Goal: Task Accomplishment & Management: Manage account settings

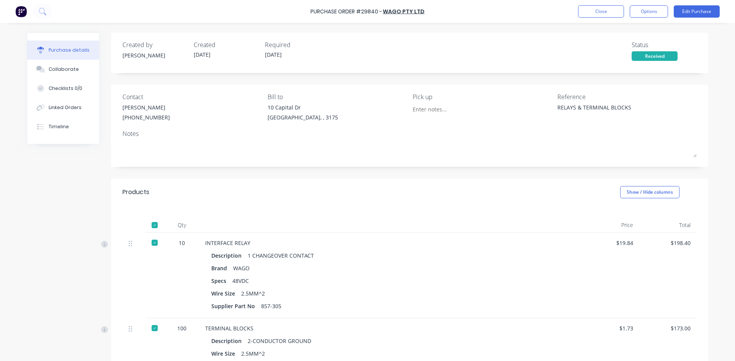
type textarea "x"
click at [588, 11] on button "Close" at bounding box center [601, 11] width 46 height 12
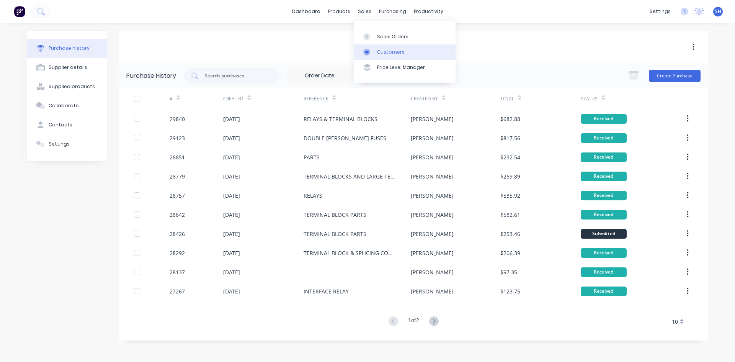
click at [379, 51] on div "Customers" at bounding box center [391, 52] width 28 height 7
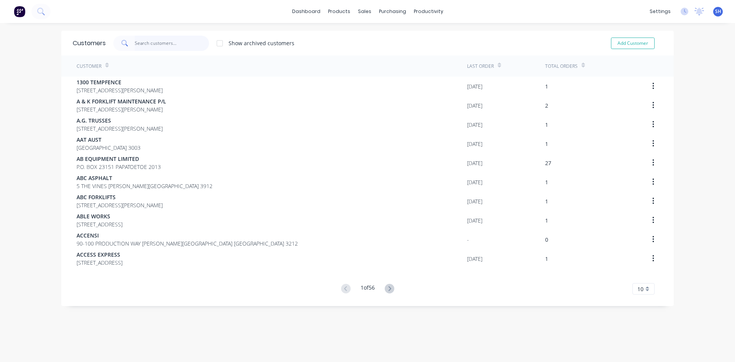
click at [163, 43] on input "text" at bounding box center [172, 43] width 75 height 15
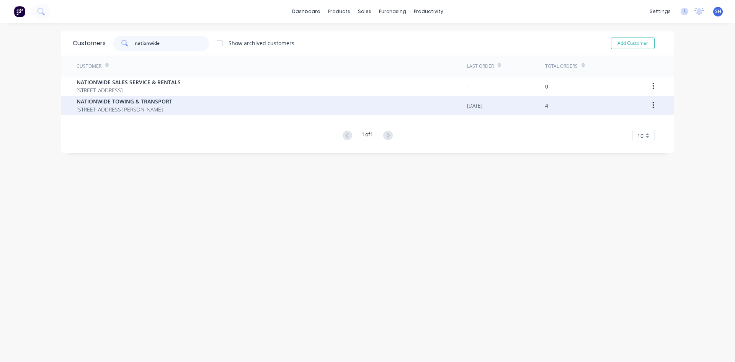
type input "nationwide"
click at [160, 106] on span "[STREET_ADDRESS][PERSON_NAME]" at bounding box center [125, 109] width 96 height 8
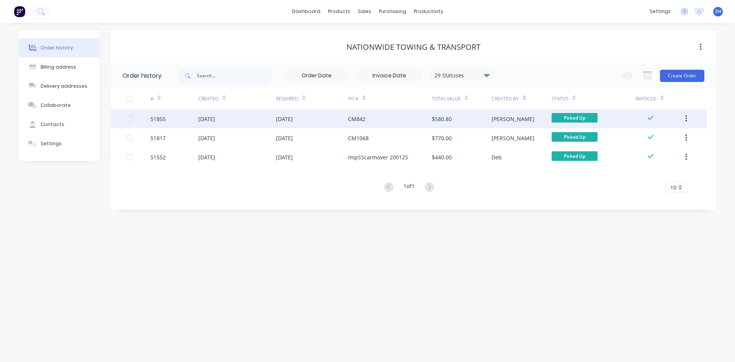
click at [196, 117] on div "51855" at bounding box center [174, 118] width 48 height 19
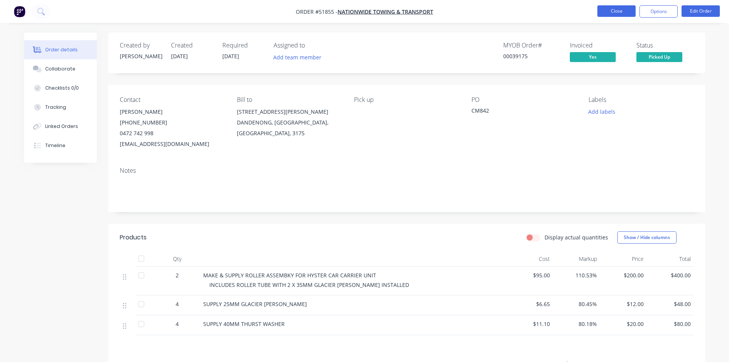
click at [608, 10] on button "Close" at bounding box center [616, 10] width 38 height 11
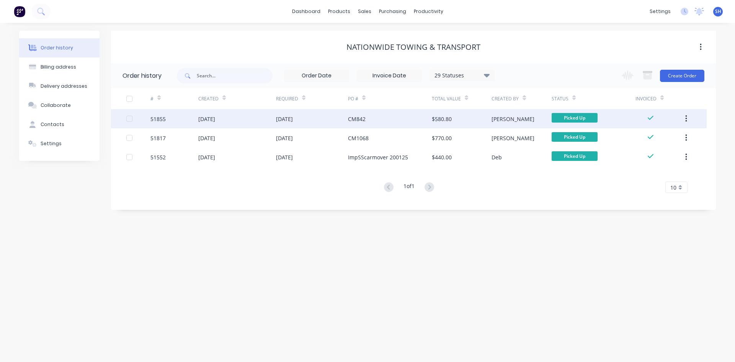
click at [244, 116] on div "[DATE]" at bounding box center [237, 118] width 78 height 19
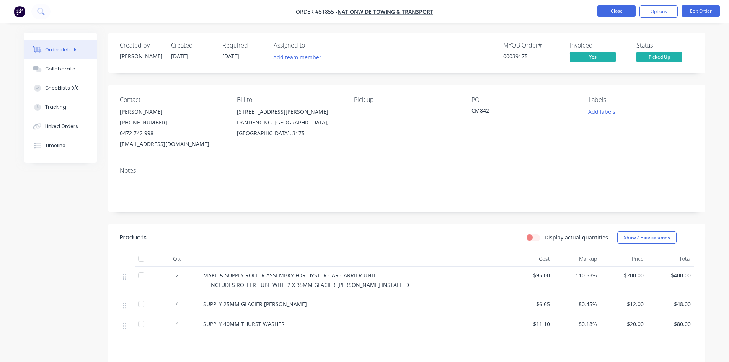
click at [605, 11] on button "Close" at bounding box center [616, 10] width 38 height 11
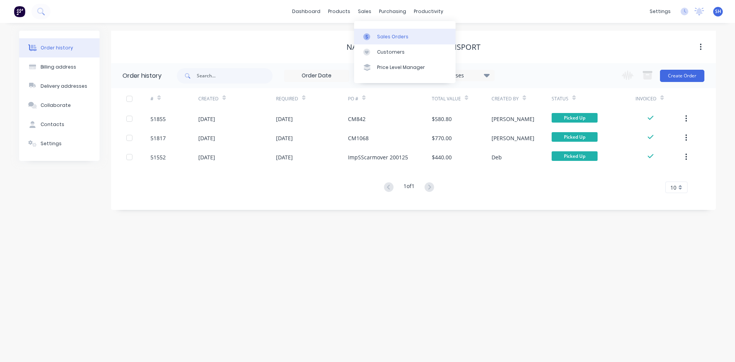
click at [380, 34] on div "Sales Orders" at bounding box center [392, 36] width 31 height 7
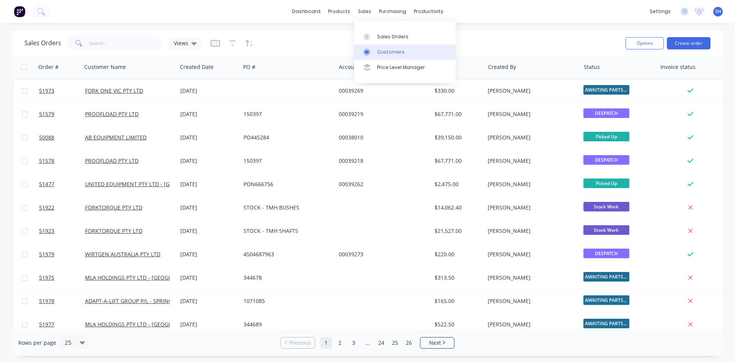
click at [384, 50] on div "Customers" at bounding box center [391, 52] width 28 height 7
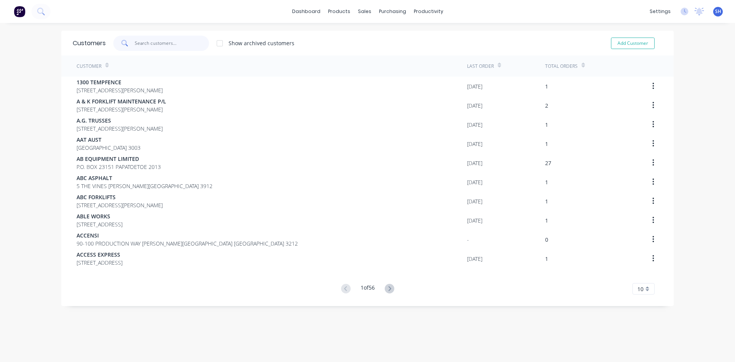
click at [150, 41] on input "text" at bounding box center [172, 43] width 75 height 15
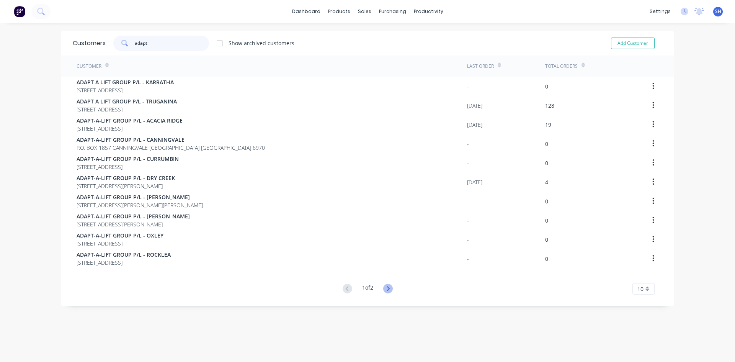
type input "adapt"
click at [387, 288] on icon at bounding box center [388, 288] width 3 height 5
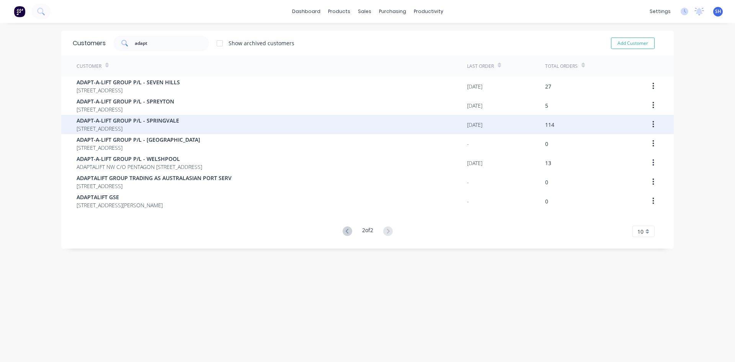
click at [211, 124] on div "ADAPT-A-LIFT GROUP P/[GEOGRAPHIC_DATA][STREET_ADDRESS]" at bounding box center [272, 124] width 390 height 19
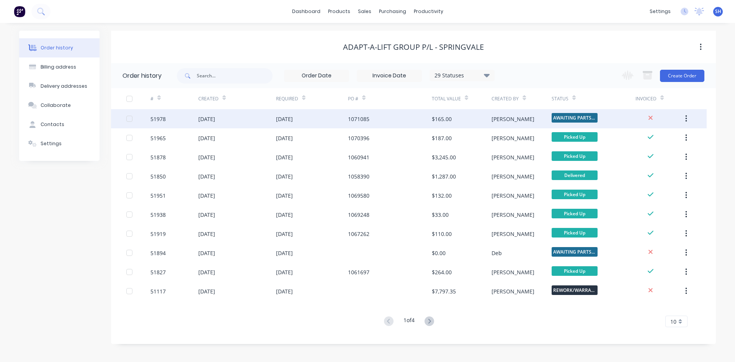
click at [242, 116] on div "[DATE]" at bounding box center [237, 118] width 78 height 19
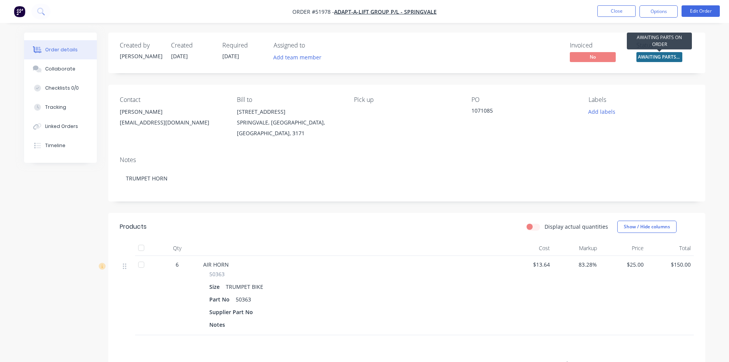
click at [650, 54] on span "AWAITING PARTS ..." at bounding box center [659, 57] width 46 height 10
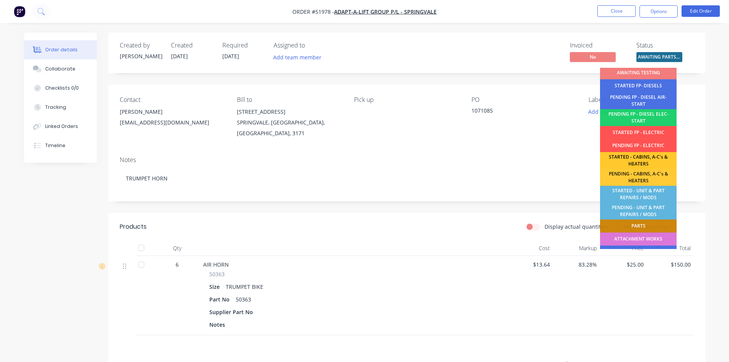
scroll to position [149, 0]
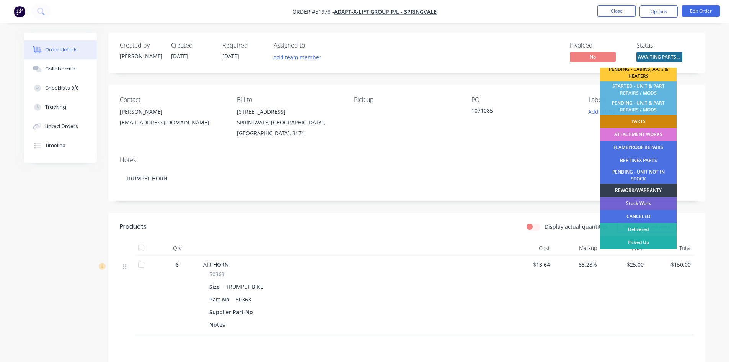
click at [633, 240] on div "Picked Up" at bounding box center [638, 242] width 77 height 13
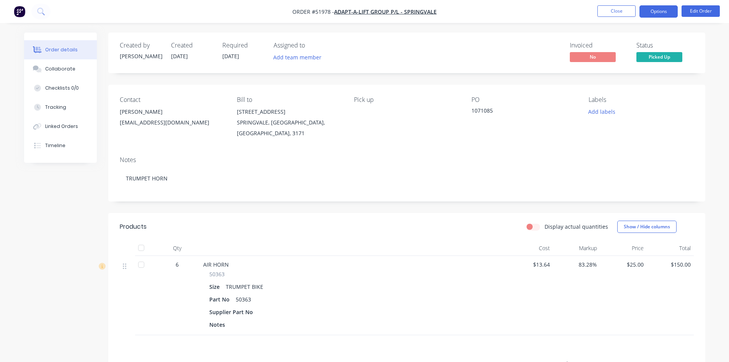
click at [659, 10] on button "Options" at bounding box center [659, 11] width 38 height 12
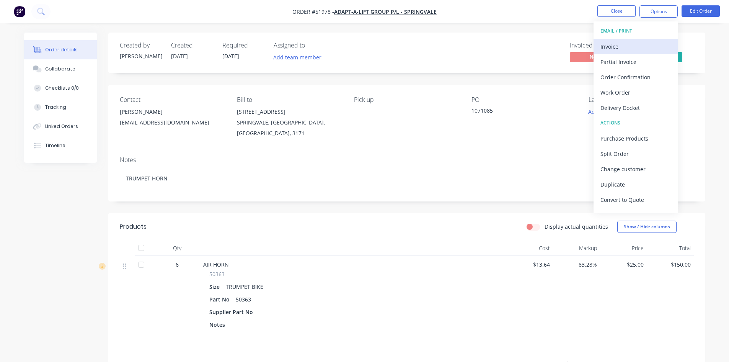
click at [611, 45] on div "Invoice" at bounding box center [636, 46] width 70 height 11
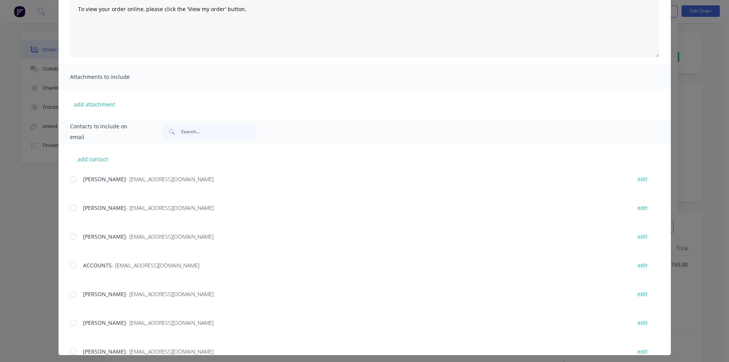
scroll to position [110, 0]
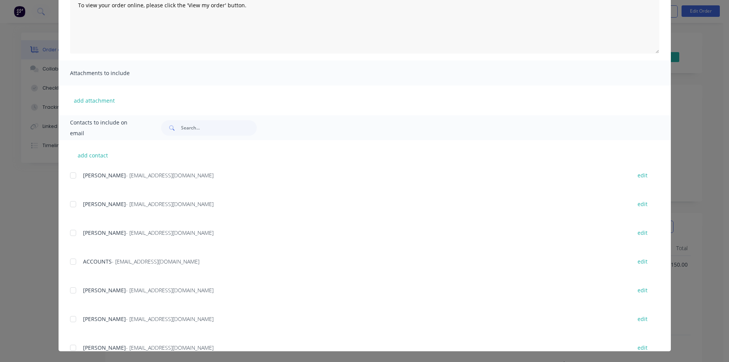
click at [68, 232] on div at bounding box center [72, 232] width 15 height 15
click at [68, 259] on div at bounding box center [72, 261] width 15 height 15
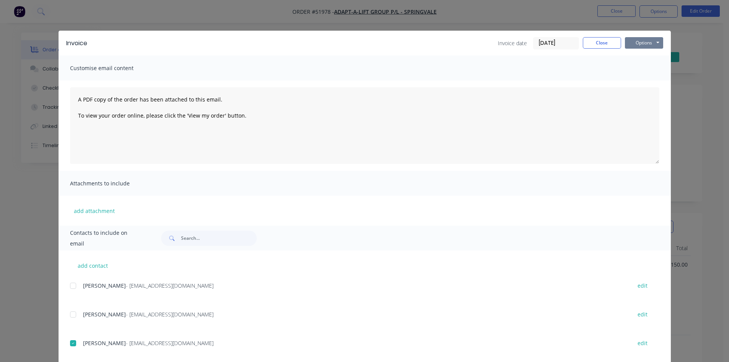
click at [633, 41] on button "Options" at bounding box center [644, 42] width 38 height 11
click at [640, 78] on button "Email" at bounding box center [649, 81] width 49 height 13
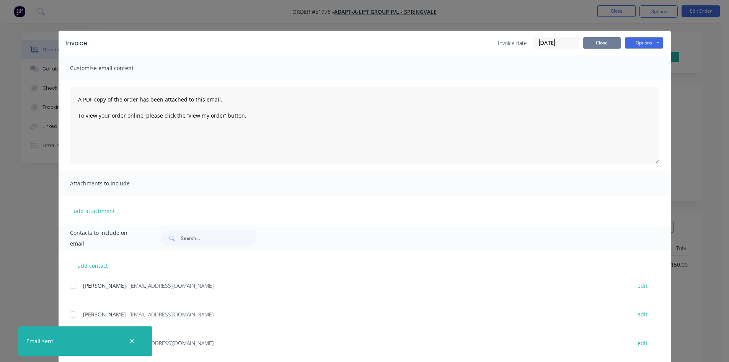
click at [592, 44] on button "Close" at bounding box center [602, 42] width 38 height 11
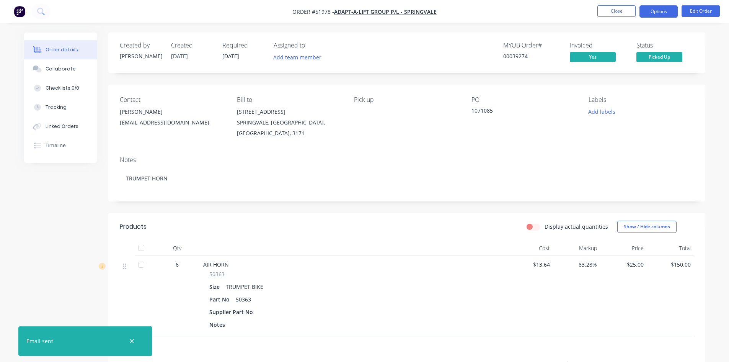
click at [650, 11] on button "Options" at bounding box center [659, 11] width 38 height 12
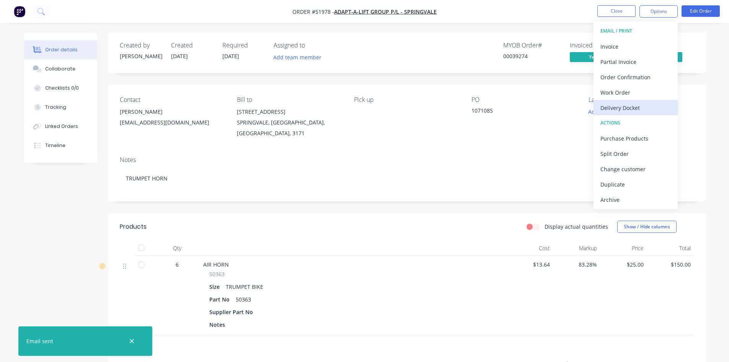
click at [623, 105] on div "Delivery Docket" at bounding box center [636, 107] width 70 height 11
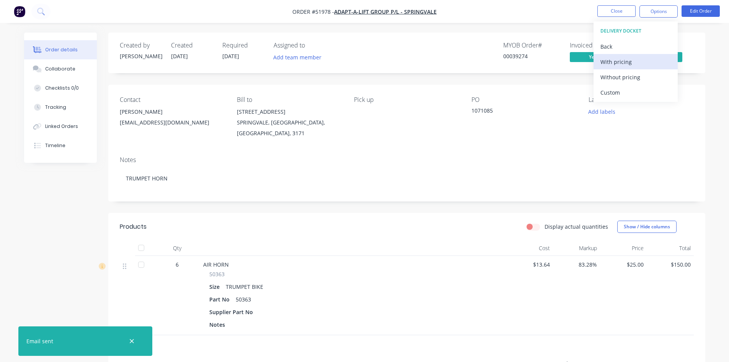
click at [616, 59] on div "With pricing" at bounding box center [636, 61] width 70 height 11
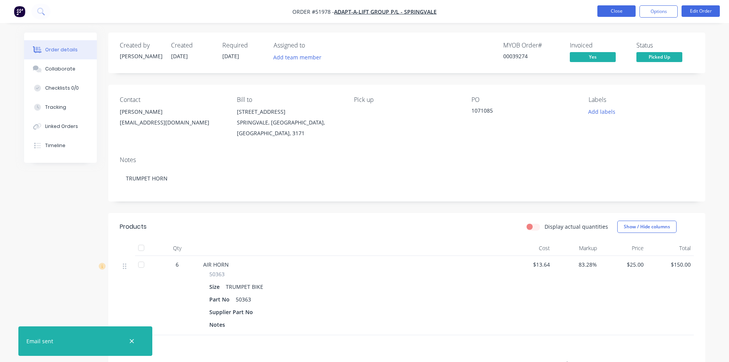
click at [610, 10] on button "Close" at bounding box center [616, 10] width 38 height 11
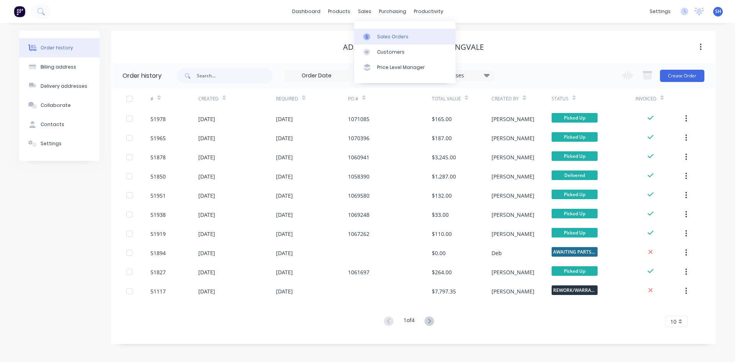
click at [387, 34] on div "Sales Orders" at bounding box center [392, 36] width 31 height 7
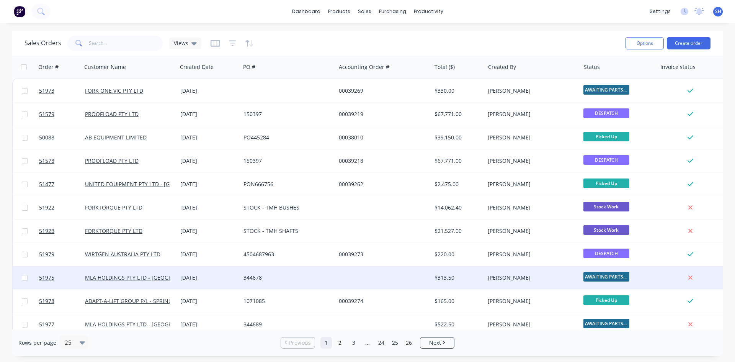
click at [477, 280] on div "$313.50" at bounding box center [456, 278] width 45 height 8
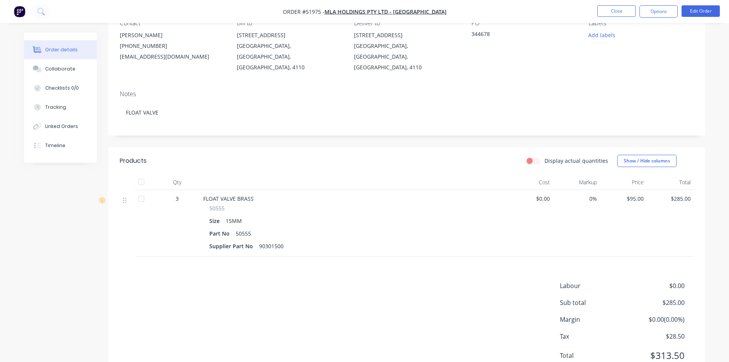
scroll to position [59, 0]
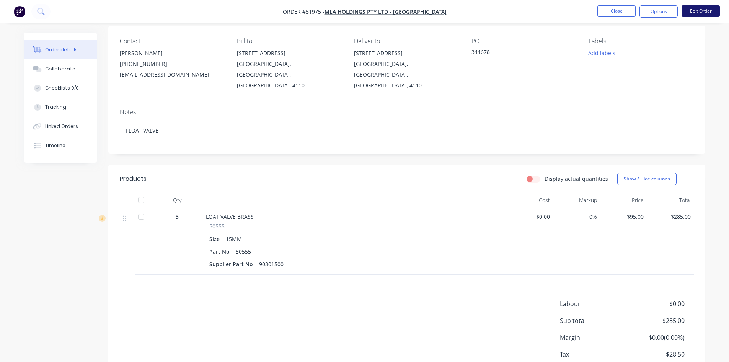
click at [690, 8] on button "Edit Order" at bounding box center [701, 10] width 38 height 11
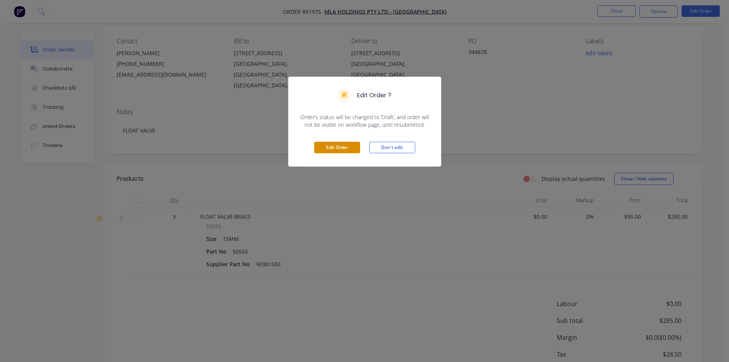
click at [333, 144] on button "Edit Order" at bounding box center [337, 147] width 46 height 11
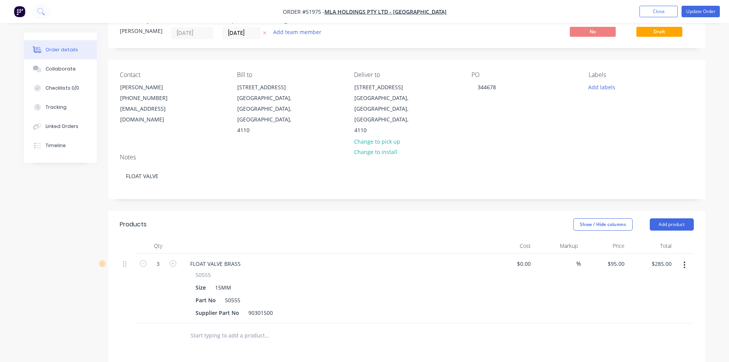
scroll to position [196, 0]
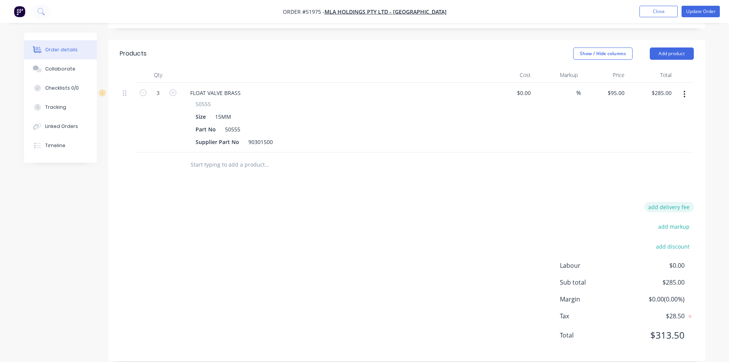
click at [661, 202] on button "add delivery fee" at bounding box center [669, 207] width 49 height 10
type input "70.00"
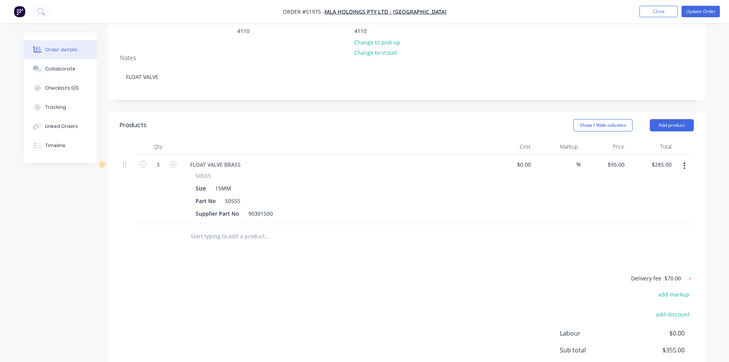
scroll to position [0, 0]
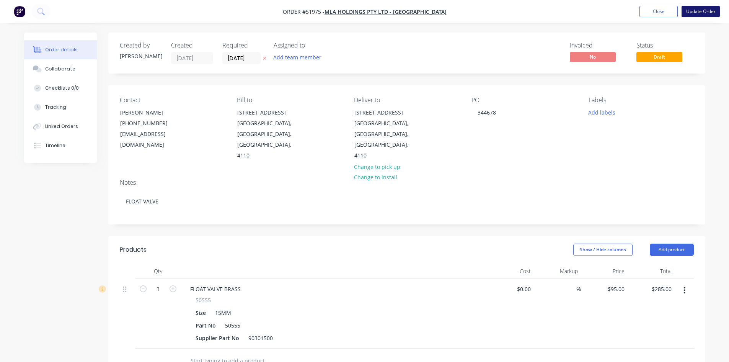
click at [689, 10] on button "Update Order" at bounding box center [701, 11] width 38 height 11
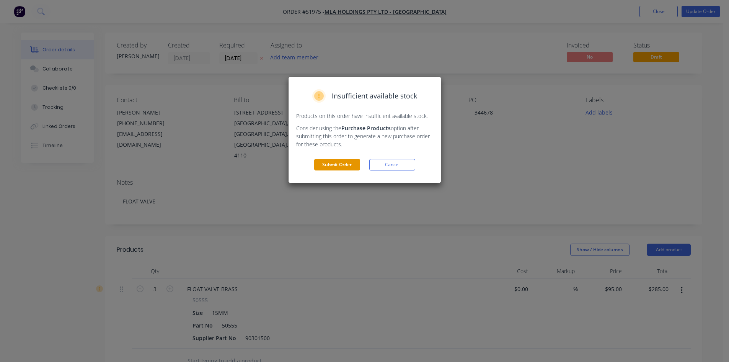
click at [334, 163] on button "Submit Order" at bounding box center [337, 164] width 46 height 11
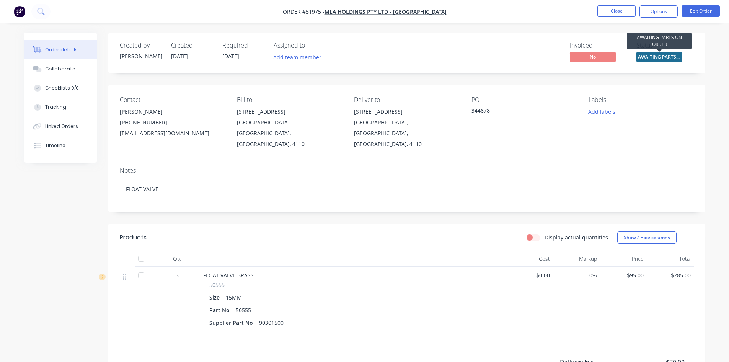
click at [648, 55] on span "AWAITING PARTS ..." at bounding box center [659, 57] width 46 height 10
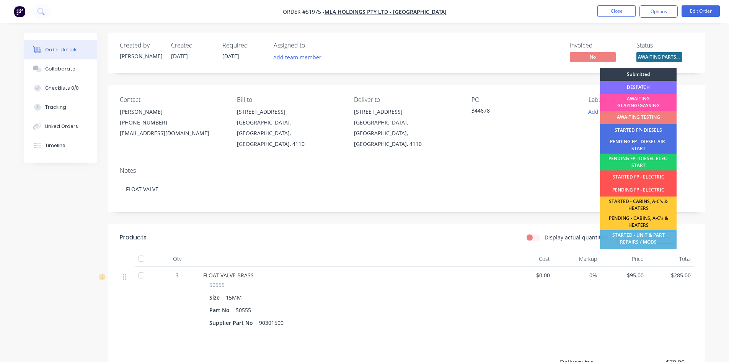
click at [640, 83] on div "DESPATCH" at bounding box center [638, 87] width 77 height 13
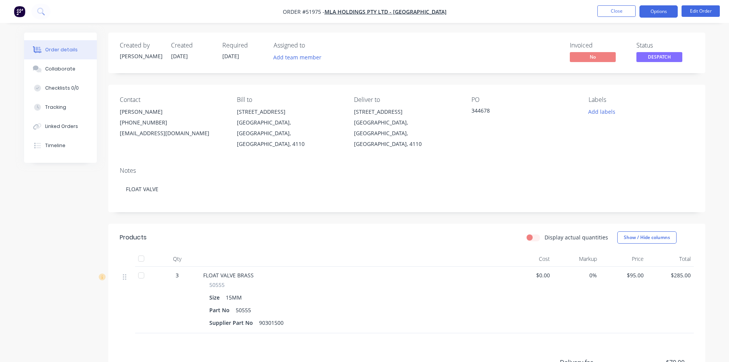
click at [654, 10] on button "Options" at bounding box center [659, 11] width 38 height 12
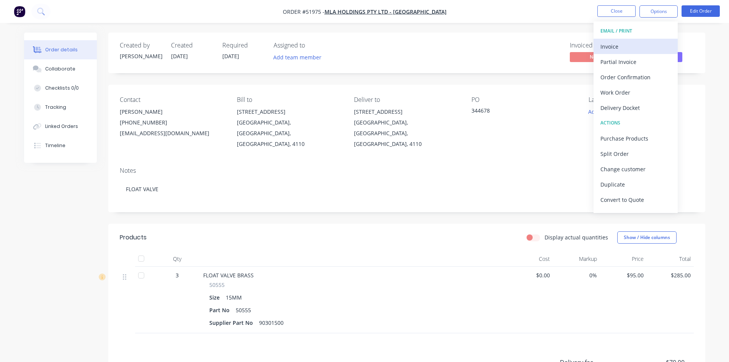
click at [611, 44] on div "Invoice" at bounding box center [636, 46] width 70 height 11
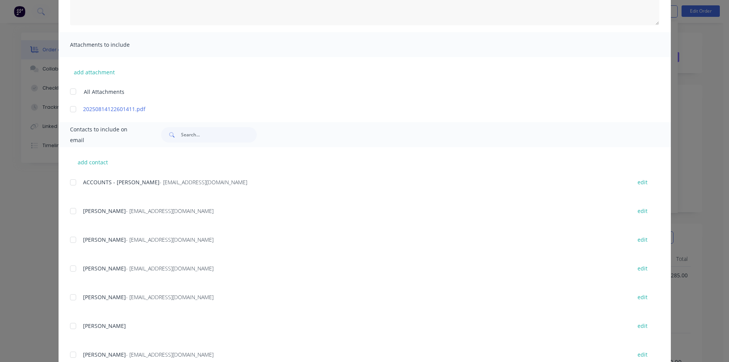
scroll to position [153, 0]
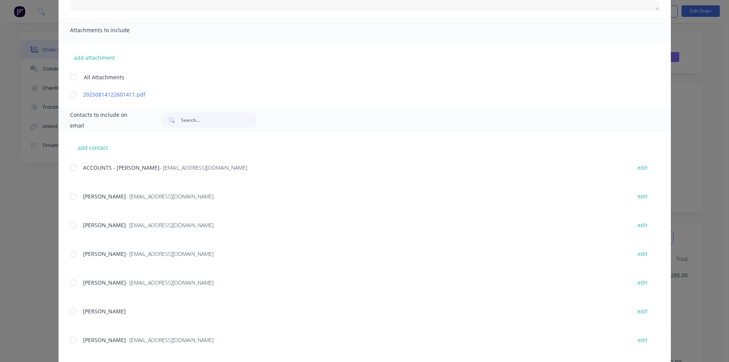
click at [69, 282] on div at bounding box center [72, 282] width 15 height 15
click at [70, 167] on div at bounding box center [72, 167] width 15 height 15
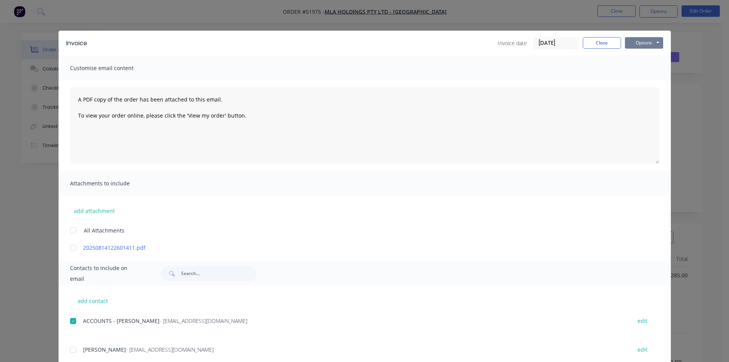
click at [633, 42] on button "Options" at bounding box center [644, 42] width 38 height 11
click at [637, 81] on button "Email" at bounding box center [649, 81] width 49 height 13
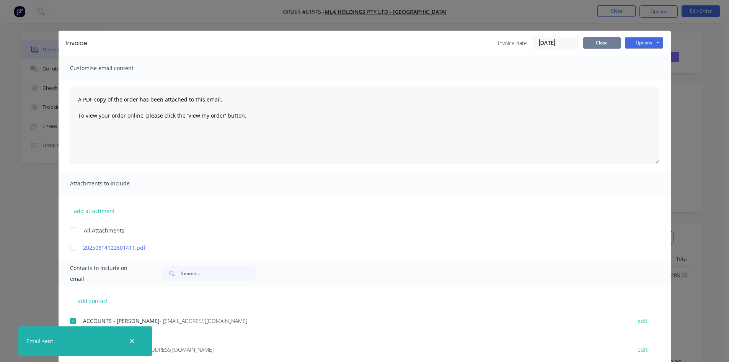
click at [597, 44] on button "Close" at bounding box center [602, 42] width 38 height 11
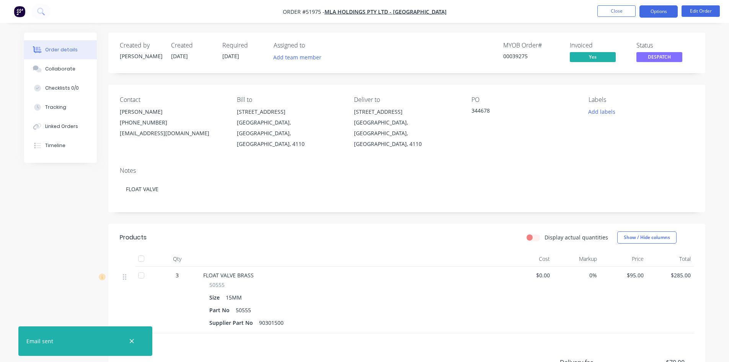
click at [651, 11] on button "Options" at bounding box center [659, 11] width 38 height 12
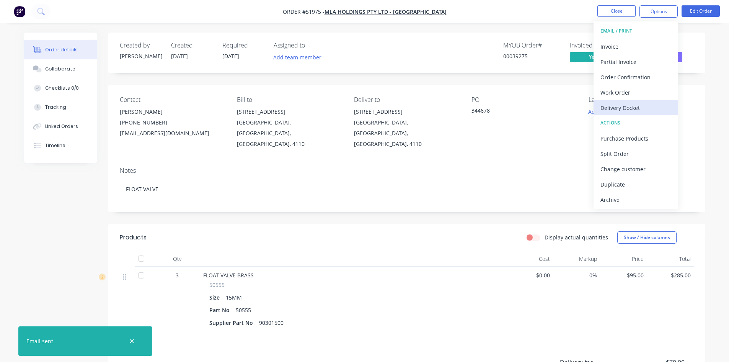
click at [613, 106] on div "Delivery Docket" at bounding box center [636, 107] width 70 height 11
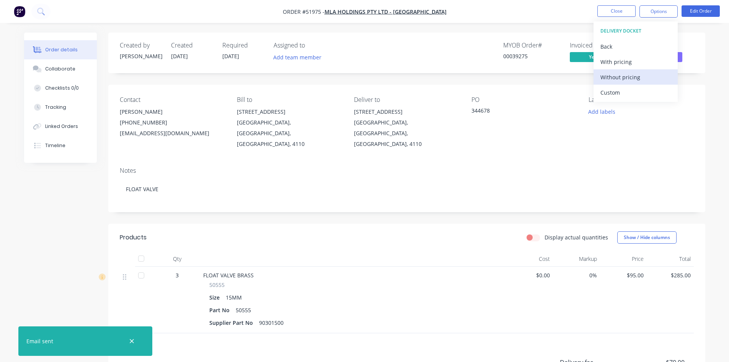
click at [615, 73] on div "Without pricing" at bounding box center [636, 77] width 70 height 11
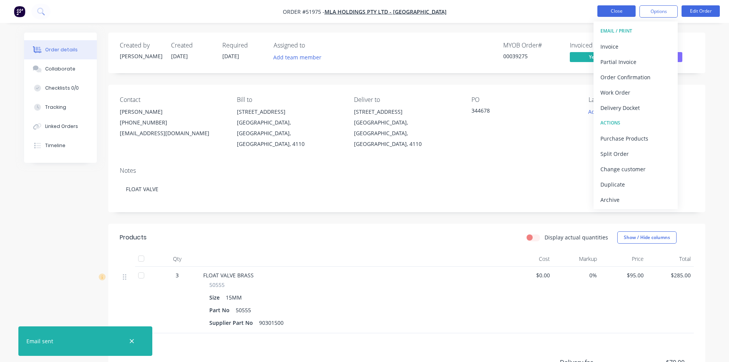
click at [612, 11] on button "Close" at bounding box center [616, 10] width 38 height 11
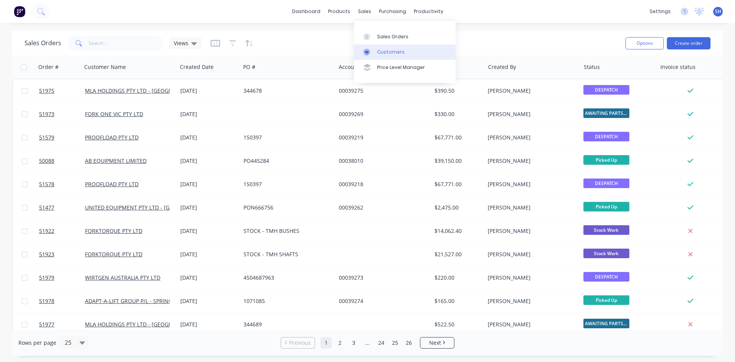
click at [387, 50] on div "Customers" at bounding box center [391, 52] width 28 height 7
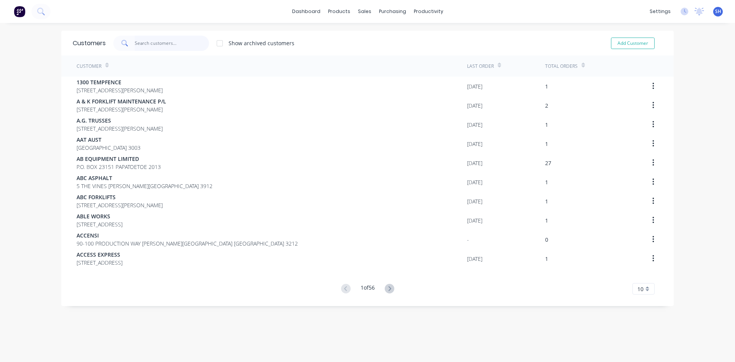
click at [168, 42] on input "text" at bounding box center [172, 43] width 75 height 15
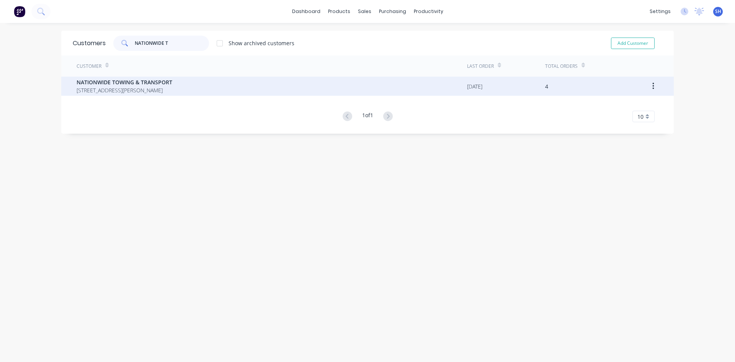
type input "NATIONWIDE T"
click at [160, 85] on span "NATIONWIDE TOWING & TRANSPORT" at bounding box center [125, 82] width 96 height 8
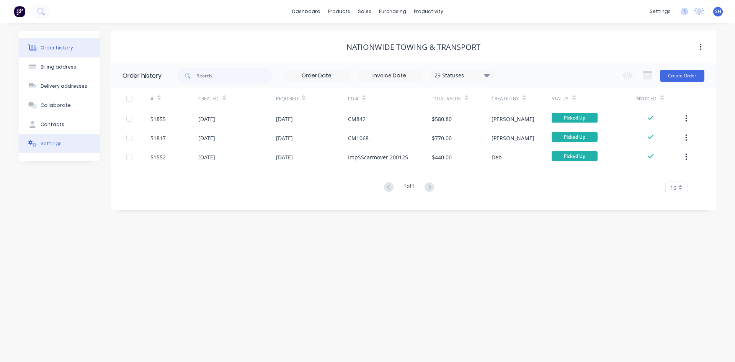
click at [64, 143] on button "Settings" at bounding box center [59, 143] width 80 height 19
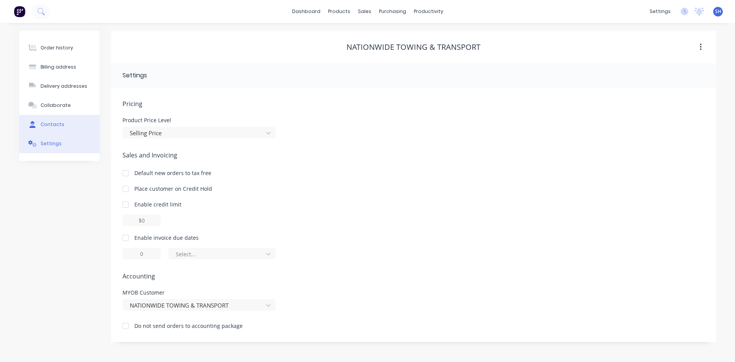
click at [63, 122] on button "Contacts" at bounding box center [59, 124] width 80 height 19
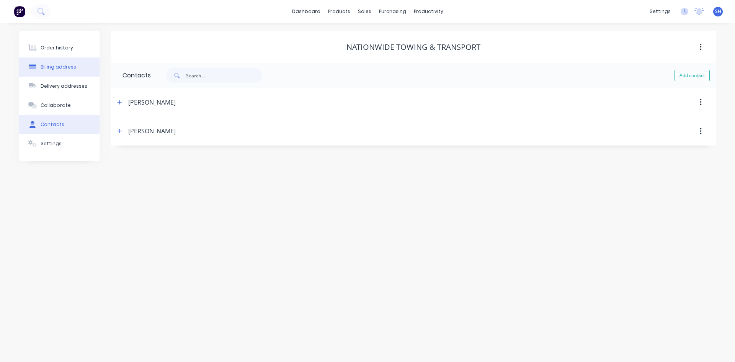
click at [73, 64] on div "Billing address" at bounding box center [59, 67] width 36 height 7
select select "AU"
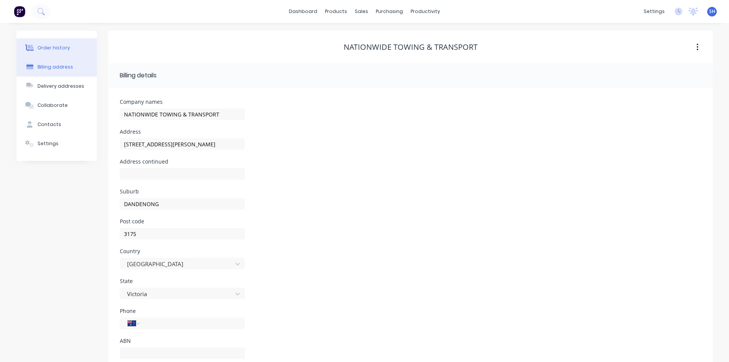
click at [70, 47] on button "Order history" at bounding box center [56, 47] width 80 height 19
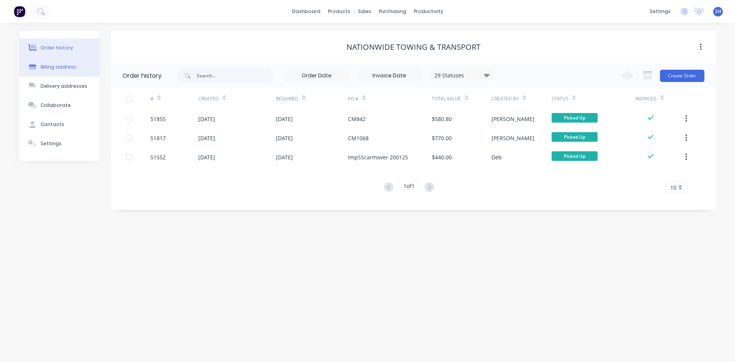
click at [66, 65] on div "Billing address" at bounding box center [59, 67] width 36 height 7
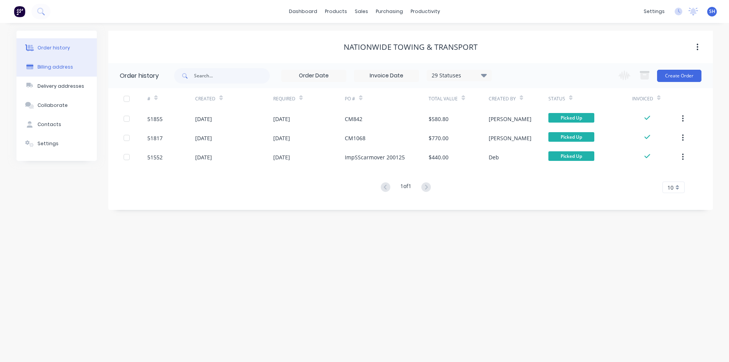
select select "AU"
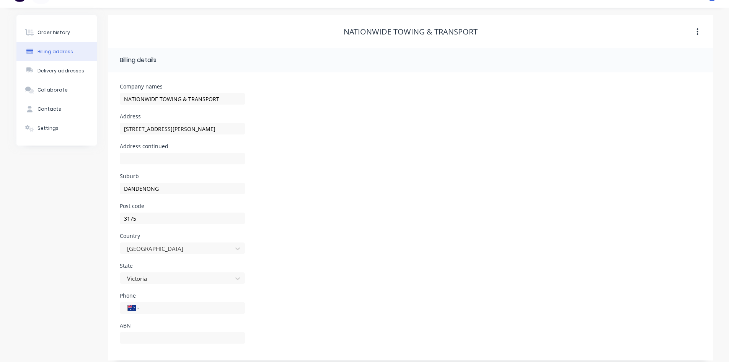
scroll to position [21, 0]
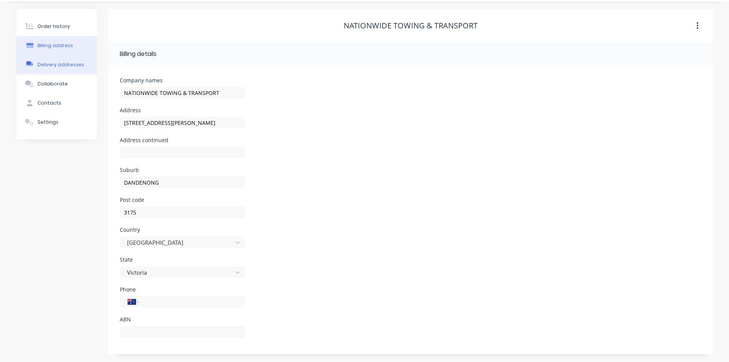
click at [67, 63] on div "Delivery addresses" at bounding box center [61, 64] width 47 height 7
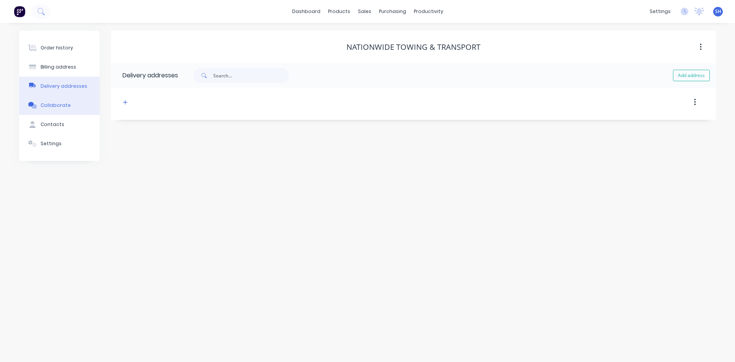
click at [59, 104] on div "Collaborate" at bounding box center [56, 105] width 30 height 7
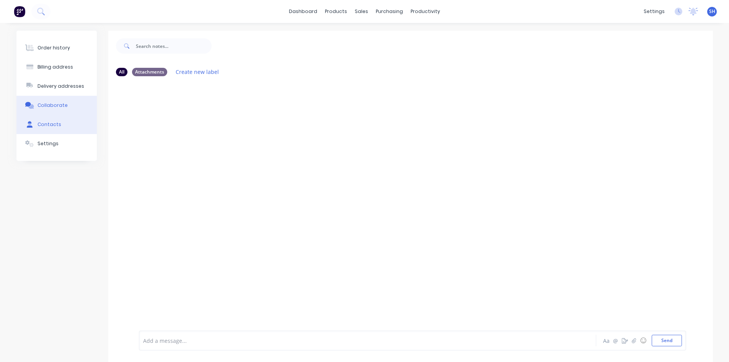
click at [58, 122] on div "Contacts" at bounding box center [50, 124] width 24 height 7
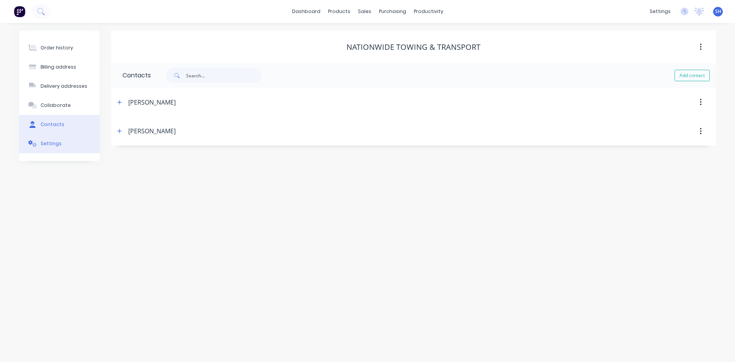
click at [53, 143] on div "Settings" at bounding box center [51, 143] width 21 height 7
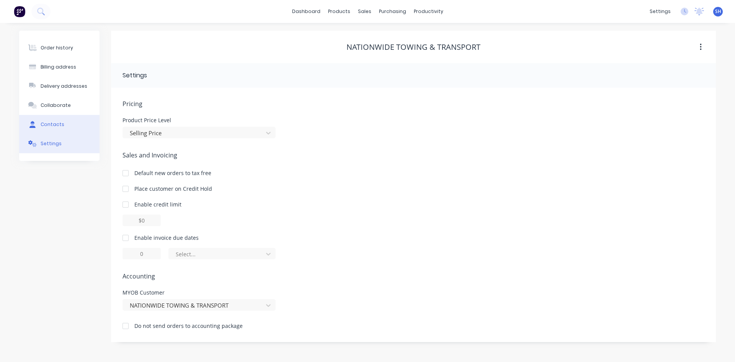
click at [60, 122] on div "Contacts" at bounding box center [53, 124] width 24 height 7
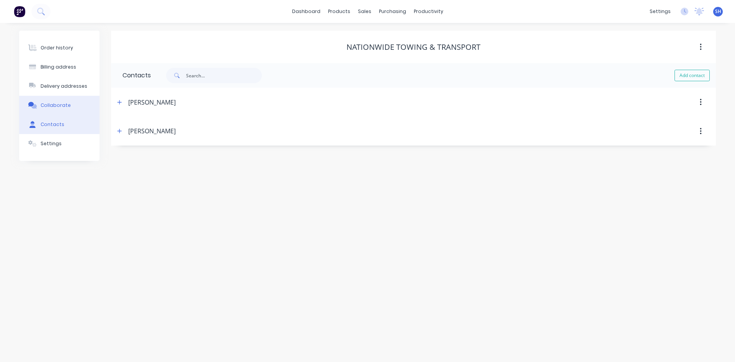
click at [66, 104] on div "Collaborate" at bounding box center [56, 105] width 30 height 7
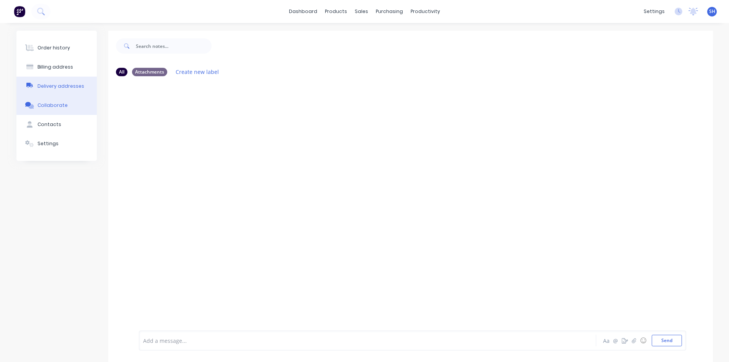
click at [64, 82] on button "Delivery addresses" at bounding box center [56, 86] width 80 height 19
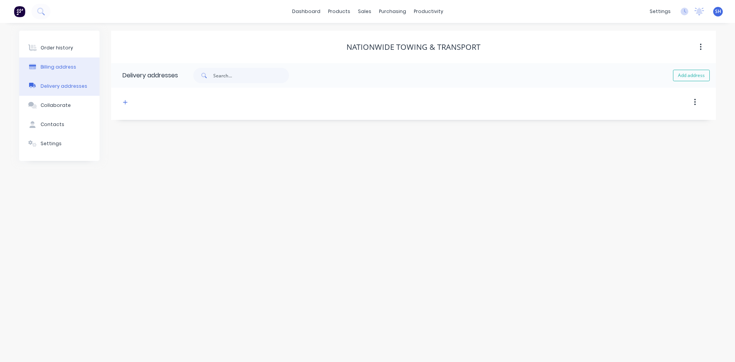
click at [67, 65] on div "Billing address" at bounding box center [59, 67] width 36 height 7
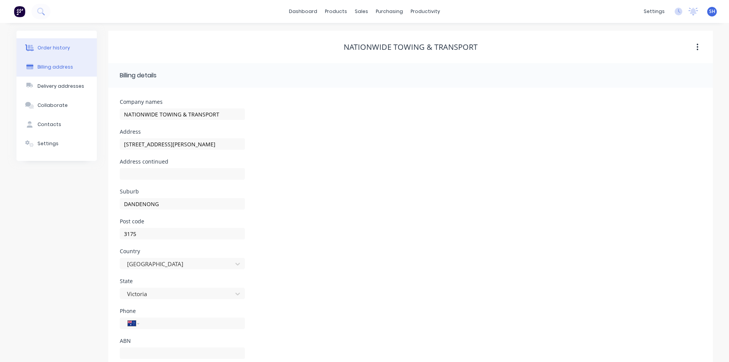
click at [69, 46] on button "Order history" at bounding box center [56, 47] width 80 height 19
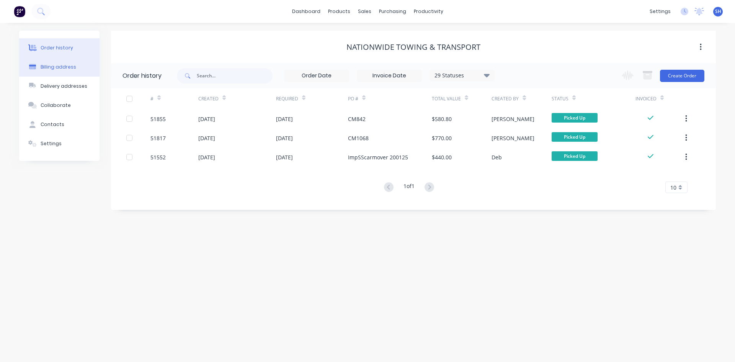
click at [61, 66] on div "Billing address" at bounding box center [59, 67] width 36 height 7
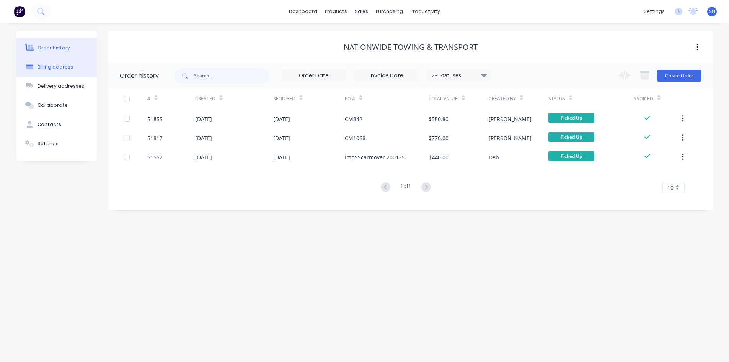
select select "AU"
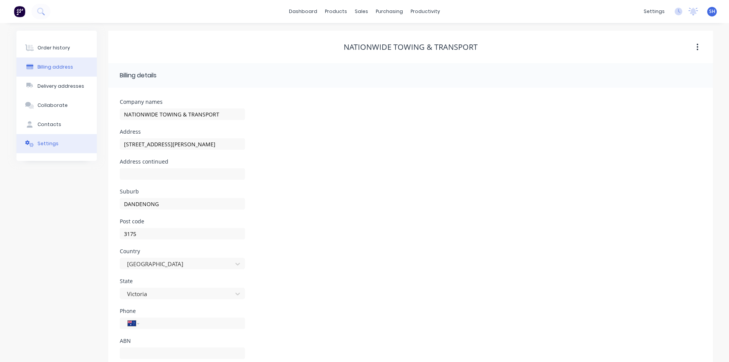
click at [75, 145] on button "Settings" at bounding box center [56, 143] width 80 height 19
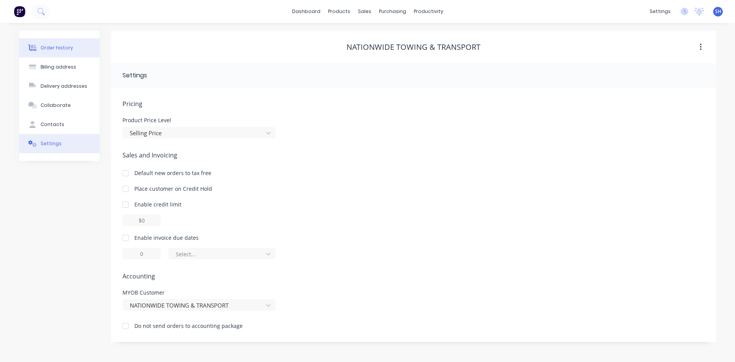
click at [60, 47] on div "Order history" at bounding box center [57, 47] width 33 height 7
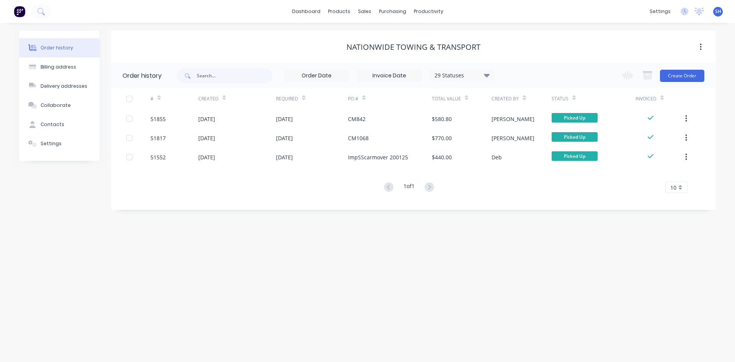
click at [354, 46] on div "NATIONWIDE TOWING & TRANSPORT" at bounding box center [413, 46] width 134 height 9
click at [60, 66] on div "Billing address" at bounding box center [59, 67] width 36 height 7
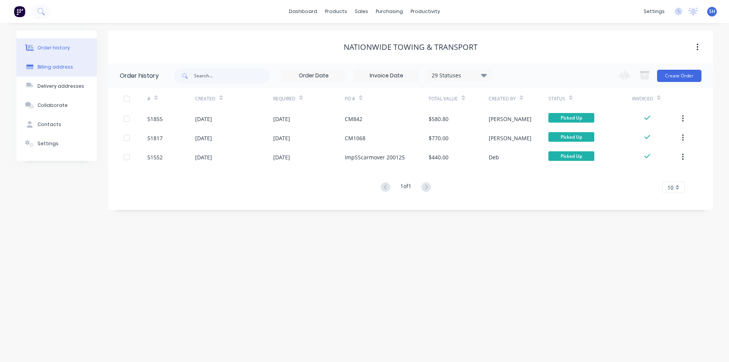
select select "AU"
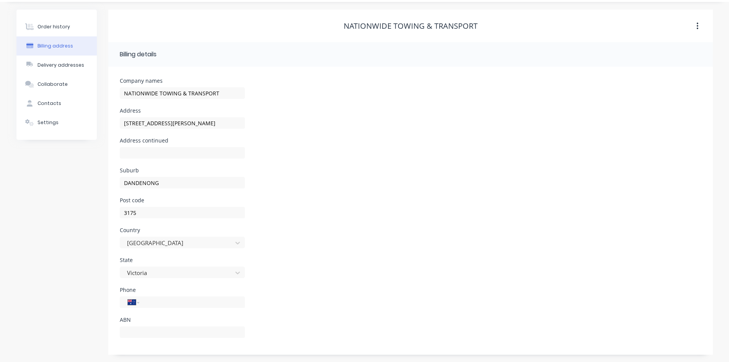
scroll to position [21, 0]
click at [62, 65] on div "Delivery addresses" at bounding box center [61, 64] width 47 height 7
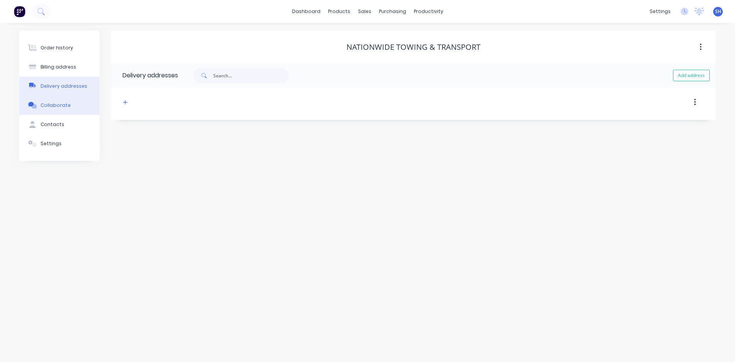
click at [59, 103] on div "Collaborate" at bounding box center [56, 105] width 30 height 7
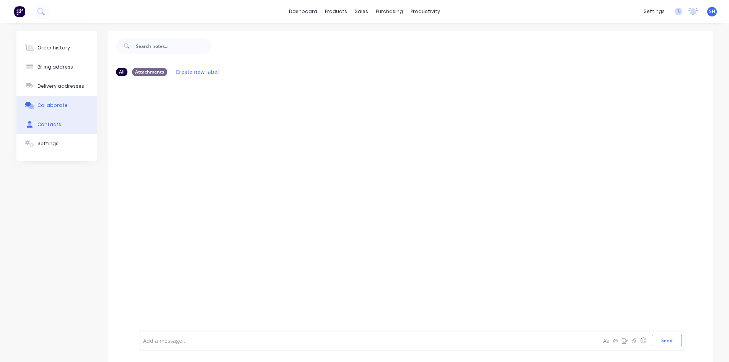
click at [56, 121] on div "Contacts" at bounding box center [50, 124] width 24 height 7
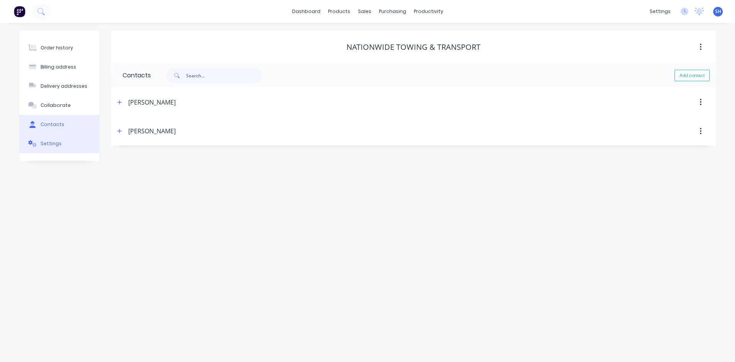
click at [55, 142] on div "Settings" at bounding box center [51, 143] width 21 height 7
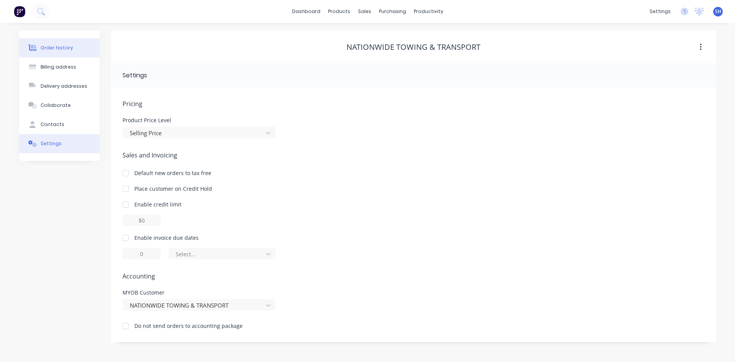
click at [58, 46] on div "Order history" at bounding box center [57, 47] width 33 height 7
